Goal: Task Accomplishment & Management: Manage account settings

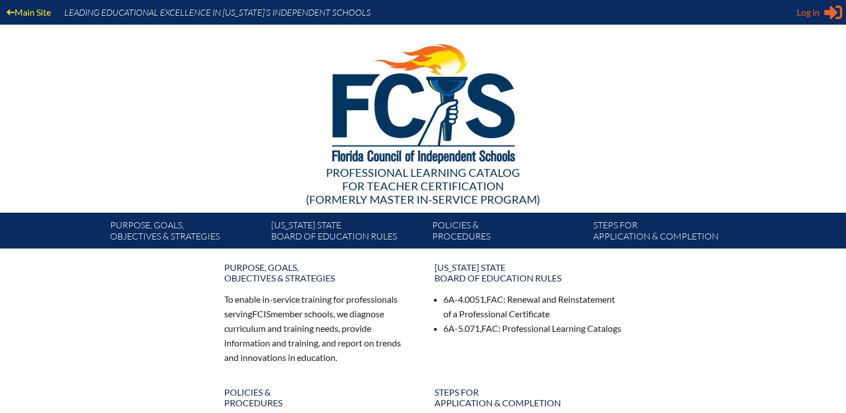
type input "[EMAIL_ADDRESS][DOMAIN_NAME]"
click at [814, 15] on span "Log in" at bounding box center [808, 12] width 23 height 13
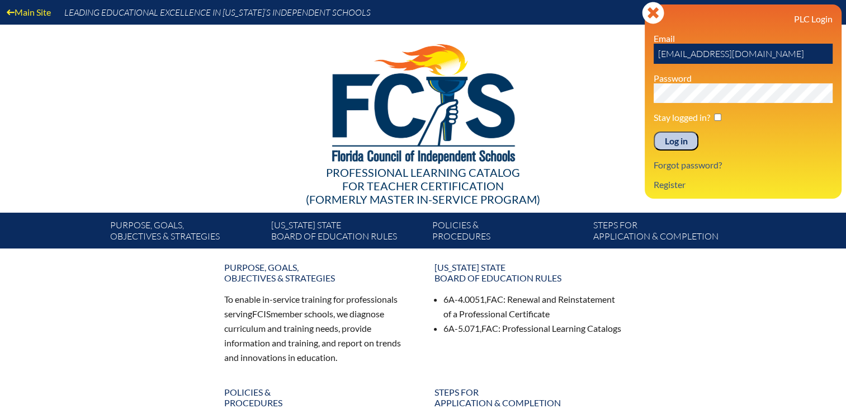
click at [682, 144] on input "Log in" at bounding box center [676, 140] width 45 height 19
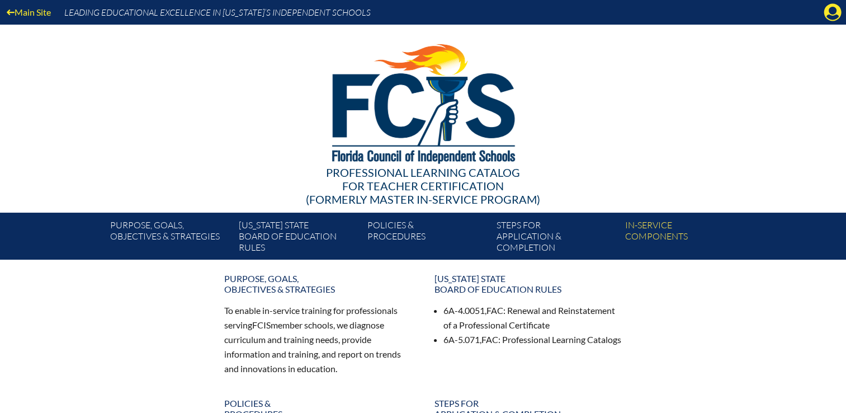
click at [842, 8] on div "Main Site Leading Educational Excellence in [US_STATE]’s Independent Schools" at bounding box center [423, 12] width 846 height 25
click at [843, 12] on div "Main Site Leading Educational Excellence in [US_STATE]’s Independent Schools" at bounding box center [423, 12] width 846 height 25
click at [835, 11] on icon "Manage Account" at bounding box center [833, 12] width 18 height 18
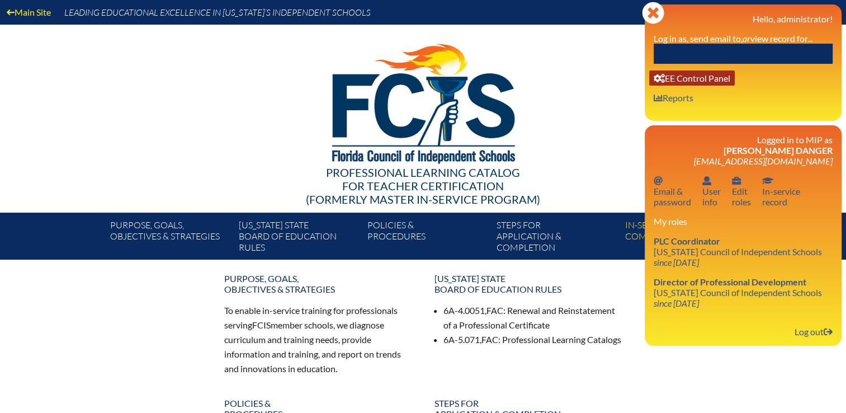
click at [698, 79] on link "User info EE Control Panel" at bounding box center [692, 77] width 86 height 15
